Goal: Transaction & Acquisition: Obtain resource

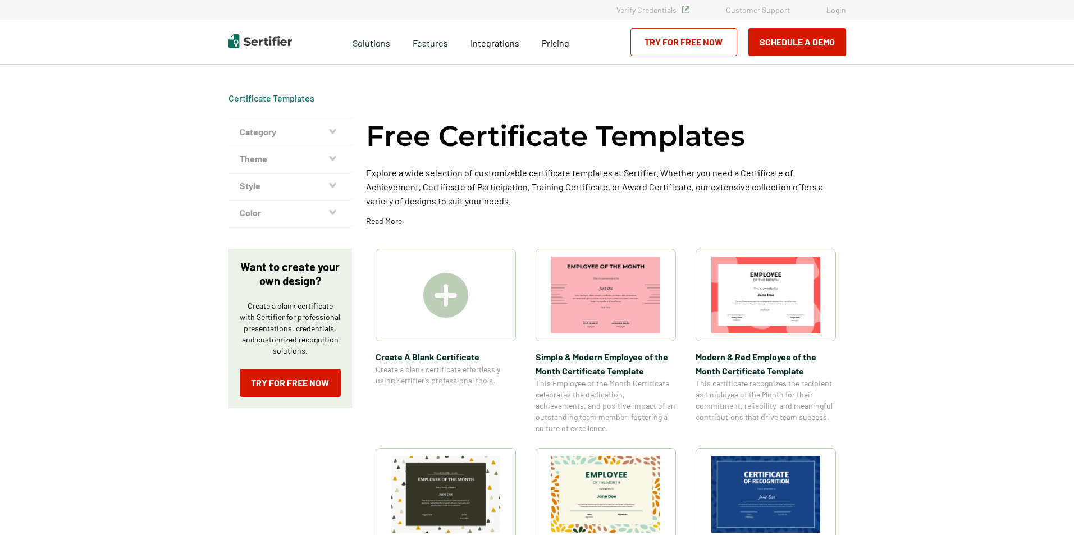
scroll to position [56, 0]
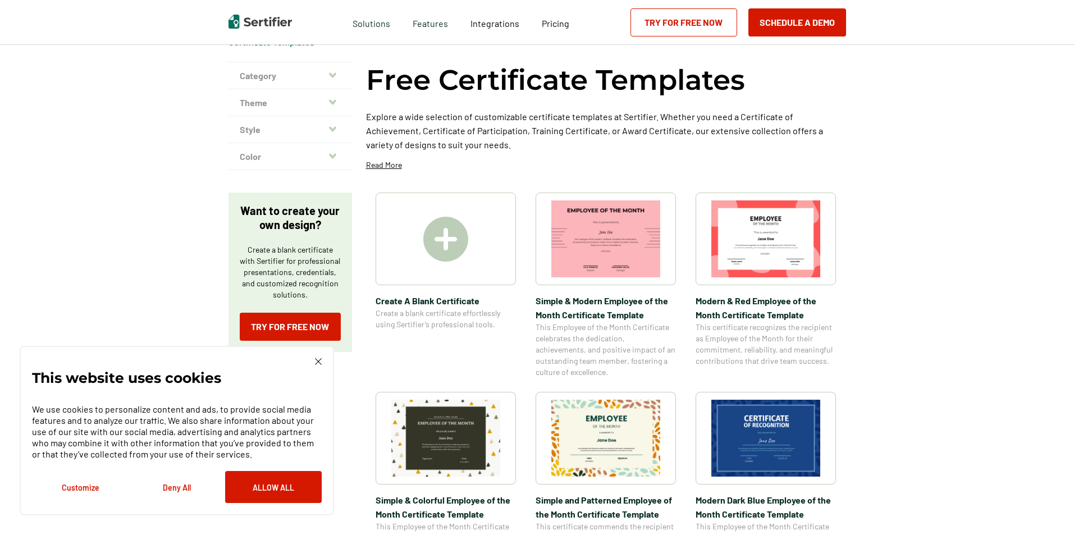
scroll to position [112, 0]
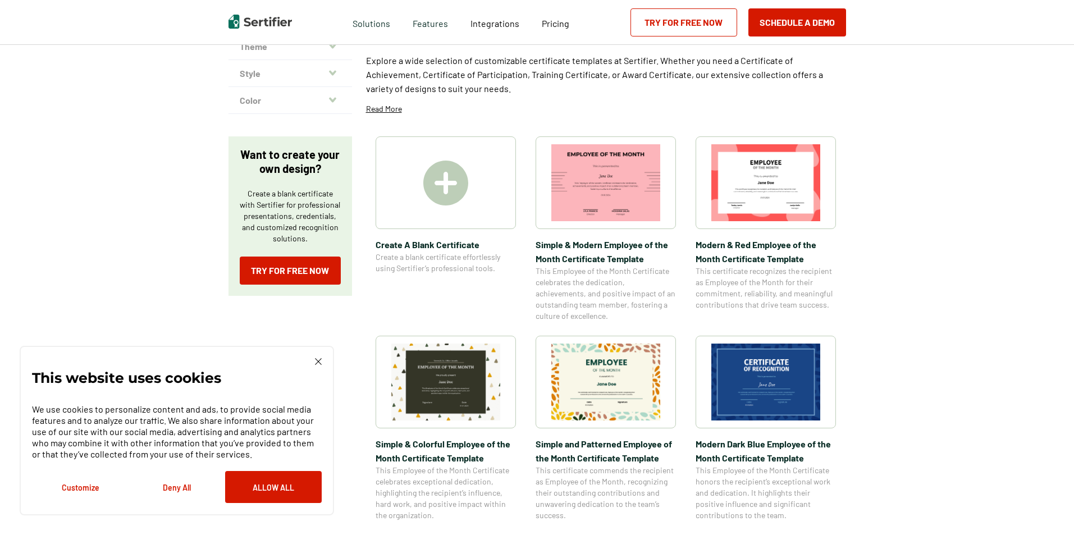
click at [645, 391] on img at bounding box center [606, 382] width 109 height 77
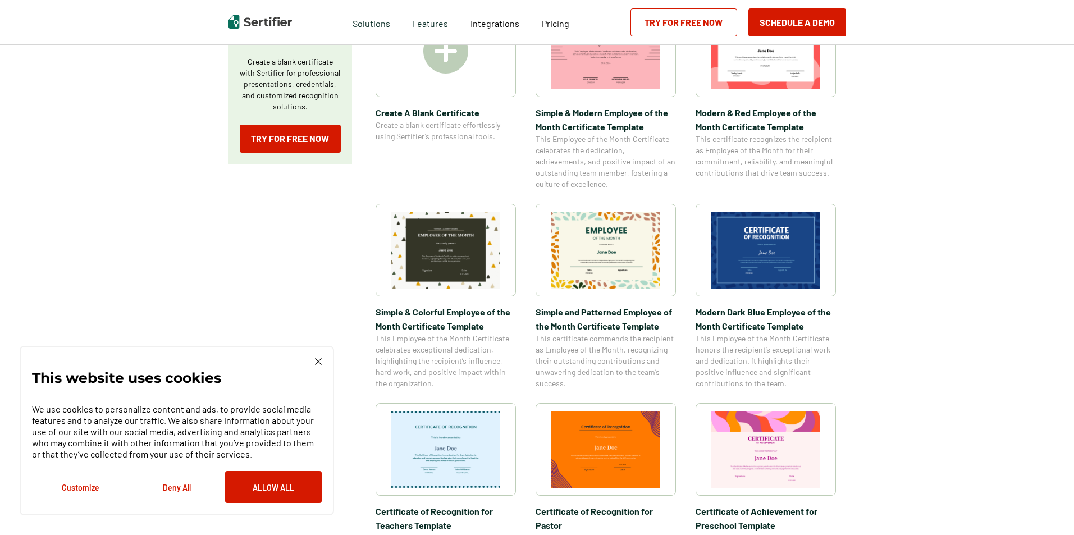
scroll to position [225, 0]
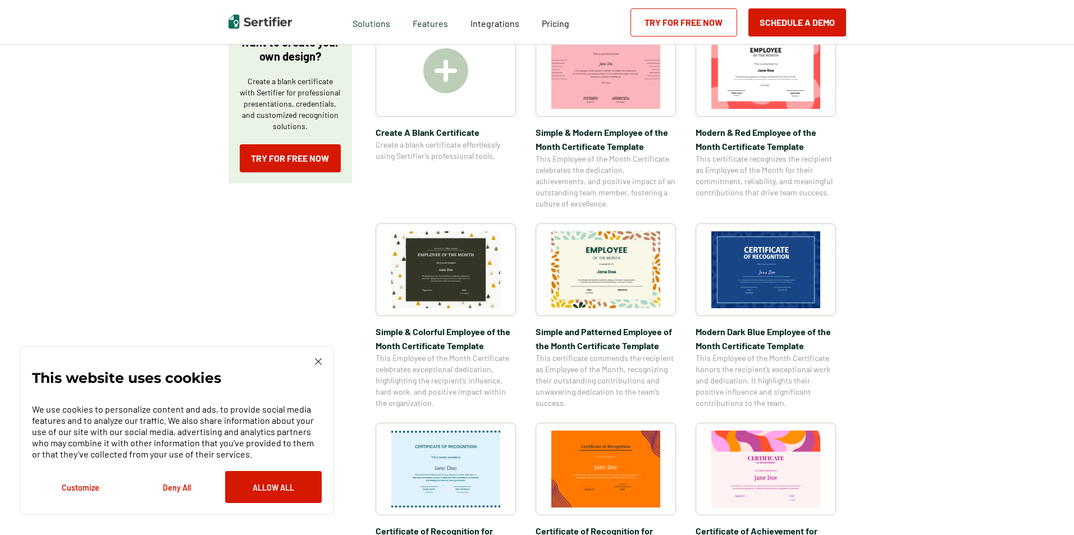
click at [594, 279] on img at bounding box center [606, 269] width 109 height 77
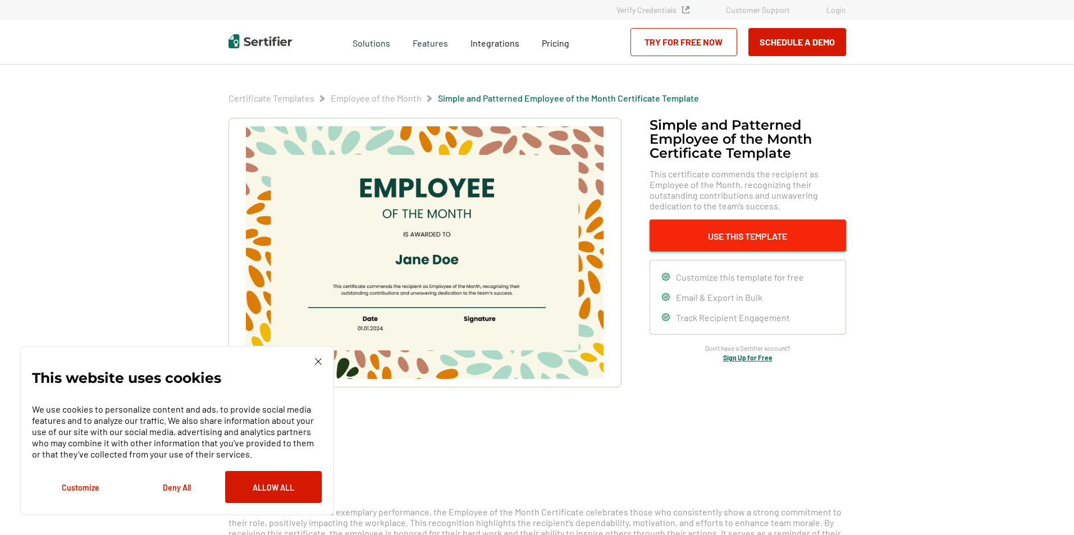
click at [741, 236] on button "Use This Template" at bounding box center [748, 236] width 197 height 32
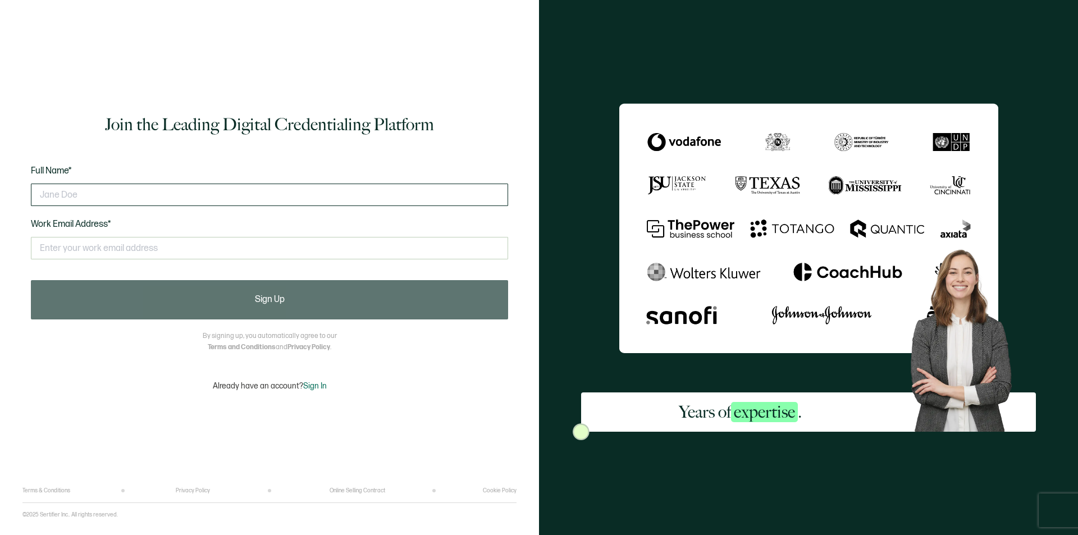
click at [252, 199] on input "text" at bounding box center [269, 195] width 477 height 22
click at [258, 258] on input "text" at bounding box center [269, 248] width 477 height 22
